Goal: Information Seeking & Learning: Learn about a topic

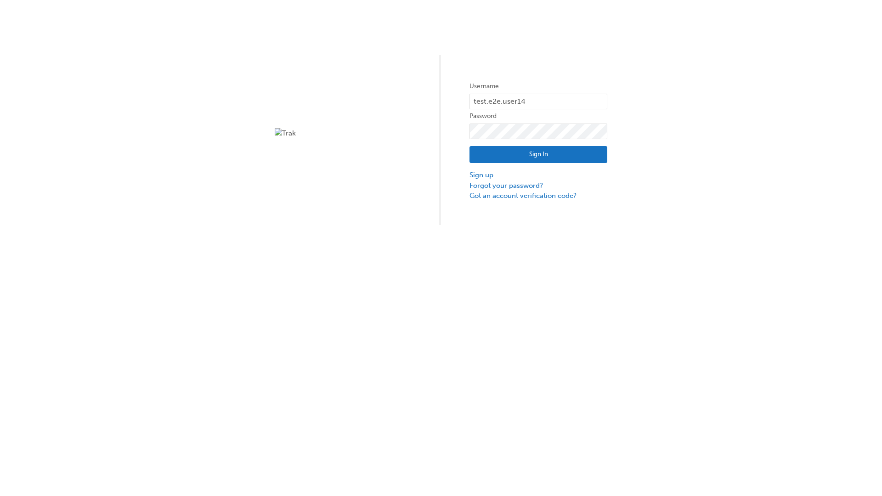
type input "test.e2e.user14"
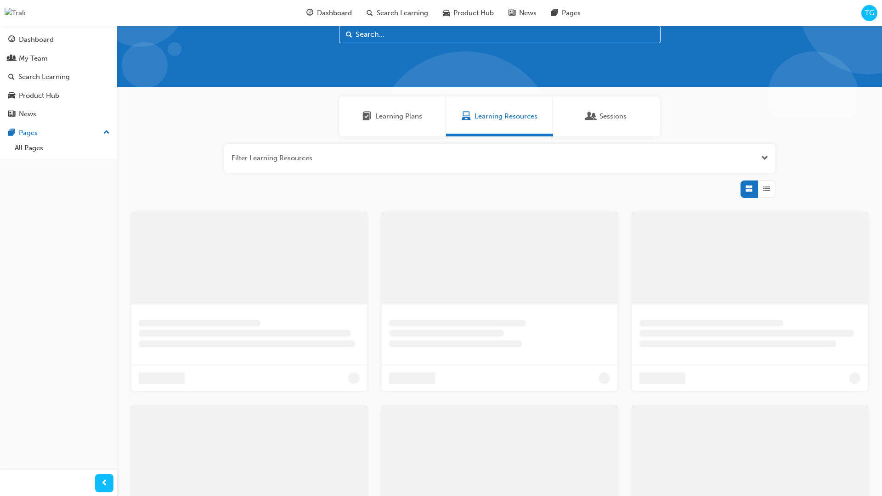
scroll to position [26, 0]
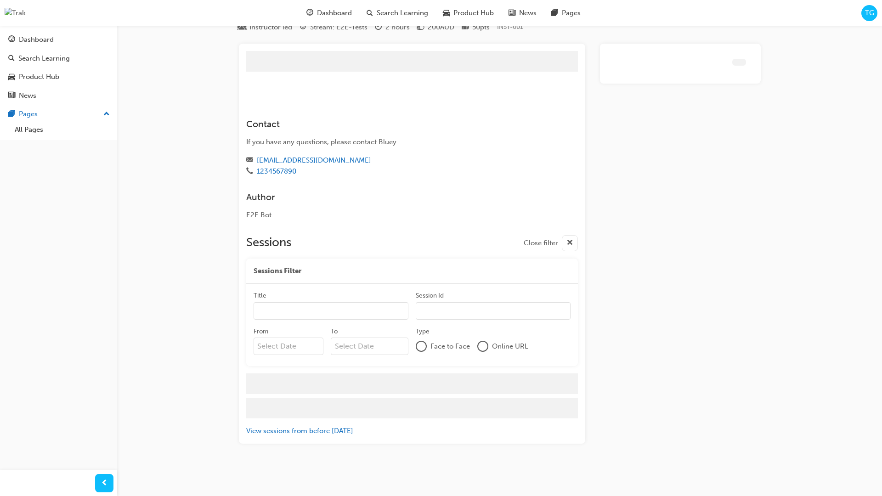
scroll to position [393, 0]
